Goal: Task Accomplishment & Management: Manage account settings

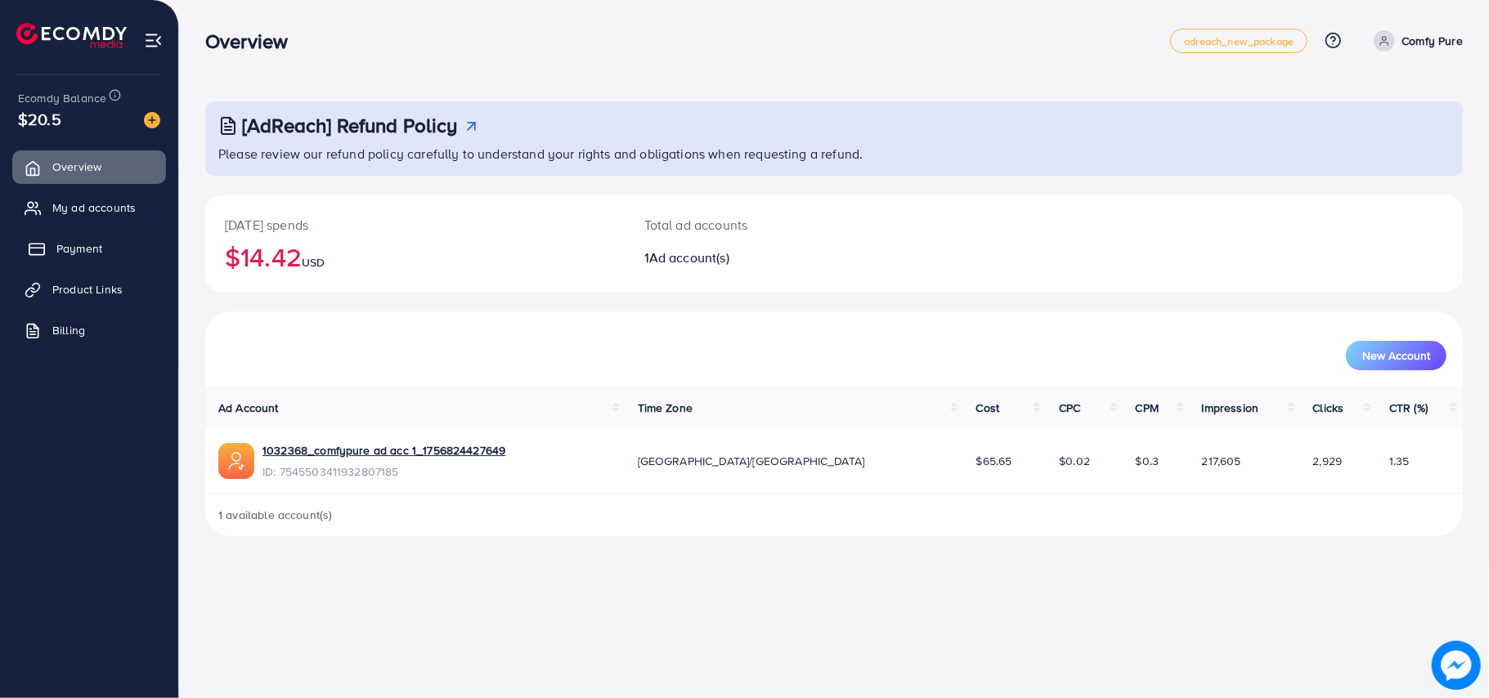
click at [80, 253] on span "Payment" at bounding box center [79, 248] width 46 height 16
